Goal: Information Seeking & Learning: Understand process/instructions

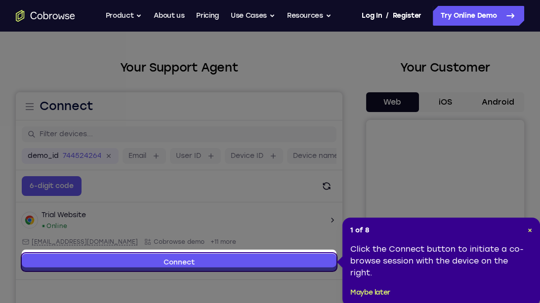
scroll to position [44, 0]
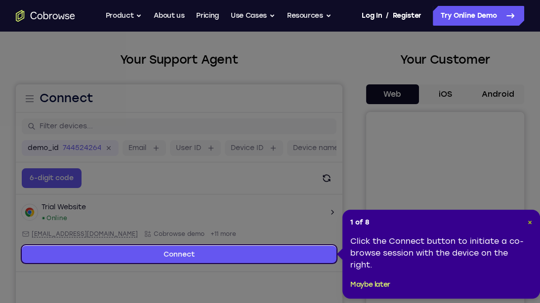
click at [530, 219] on span "×" at bounding box center [529, 222] width 4 height 8
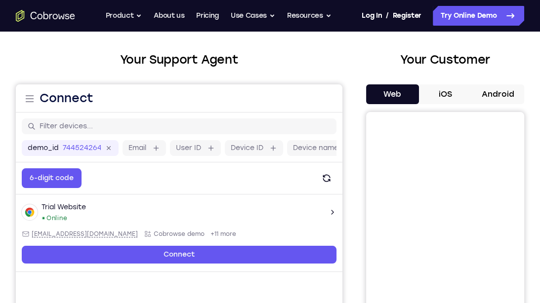
click at [517, 92] on button "Android" at bounding box center [497, 94] width 53 height 20
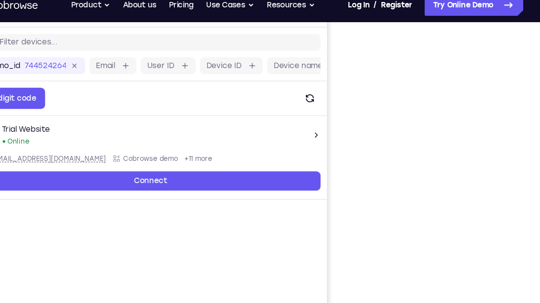
scroll to position [120, 0]
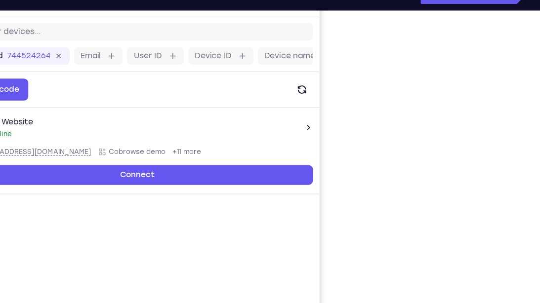
click at [528, 154] on div "Your Support Agent Your Customer Web iOS Android Next Steps We’d be happy to gi…" at bounding box center [270, 237] width 540 height 651
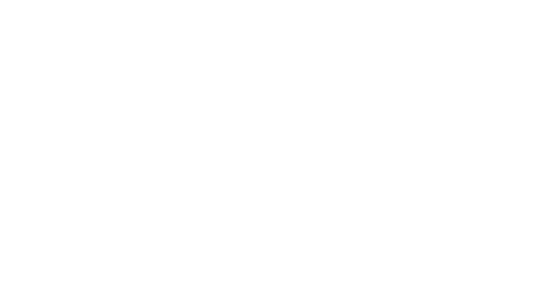
scroll to position [178, 0]
